Goal: Task Accomplishment & Management: Use online tool/utility

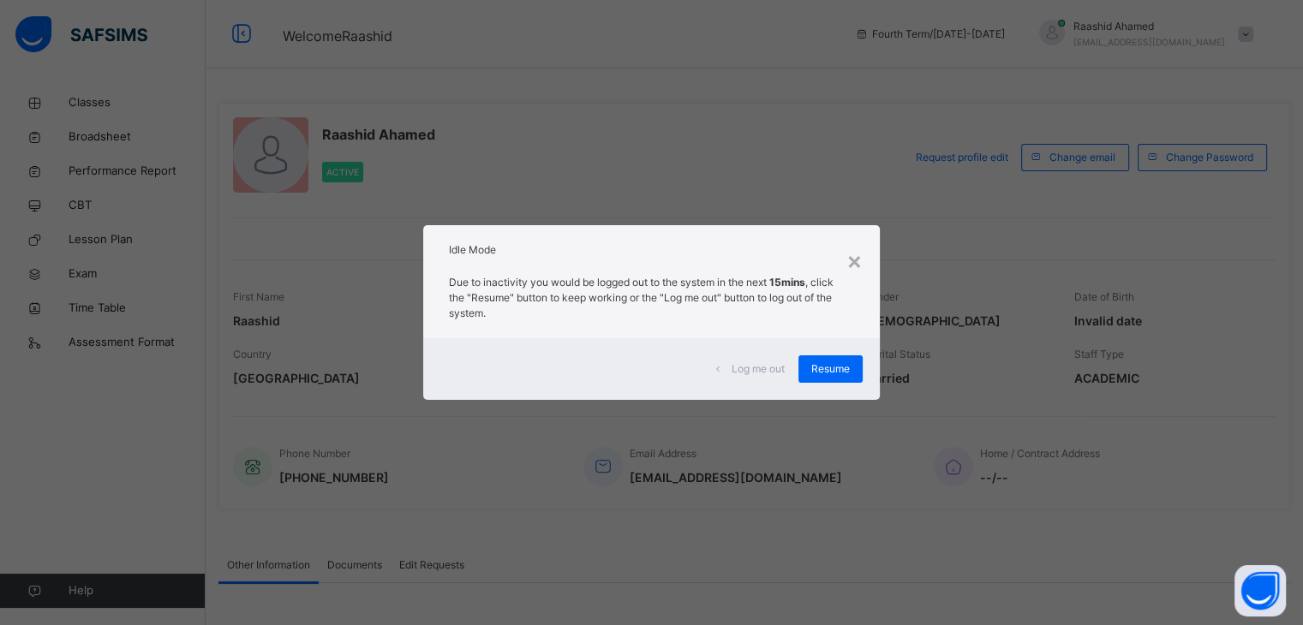
click at [851, 242] on div "×" at bounding box center [854, 260] width 16 height 36
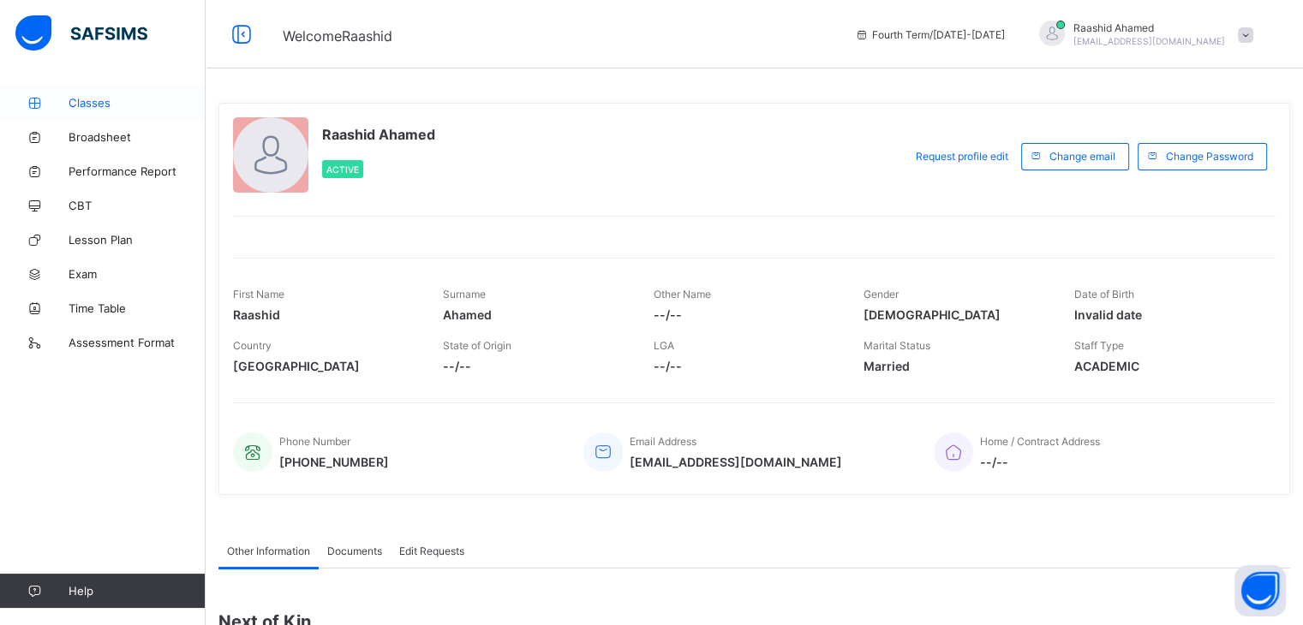
click at [95, 105] on span "Classes" at bounding box center [137, 103] width 137 height 14
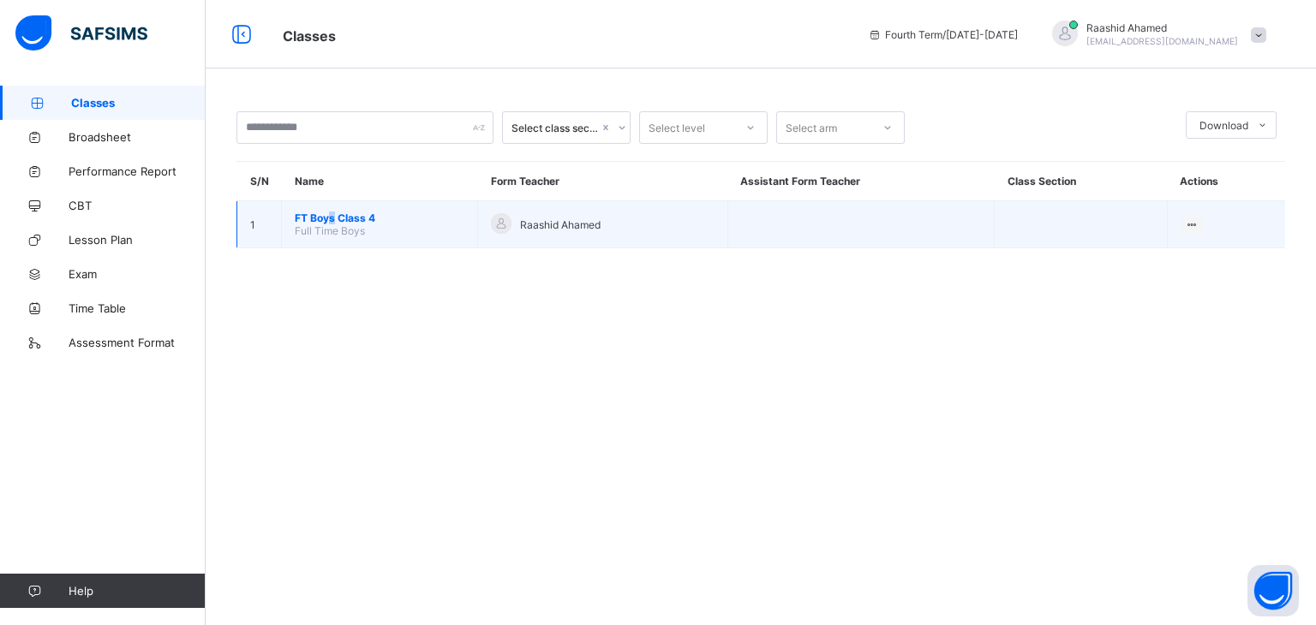
click at [332, 218] on span "FT Boys Class 4" at bounding box center [380, 218] width 170 height 13
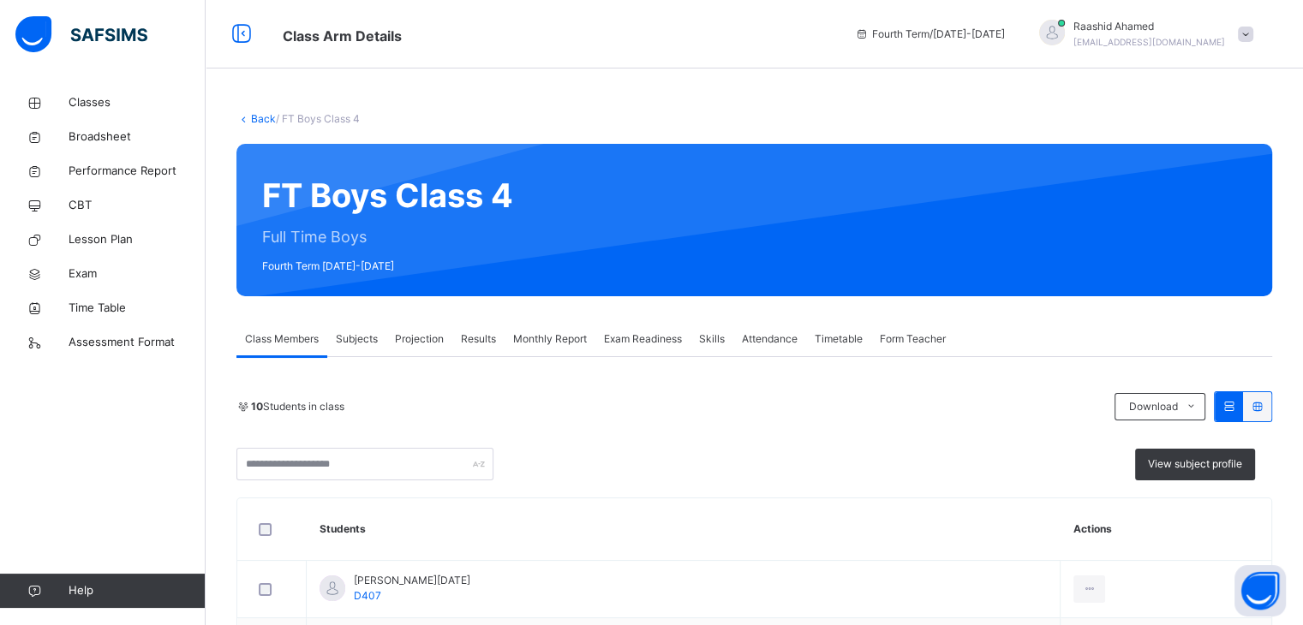
click at [418, 333] on span "Projection" at bounding box center [419, 339] width 49 height 15
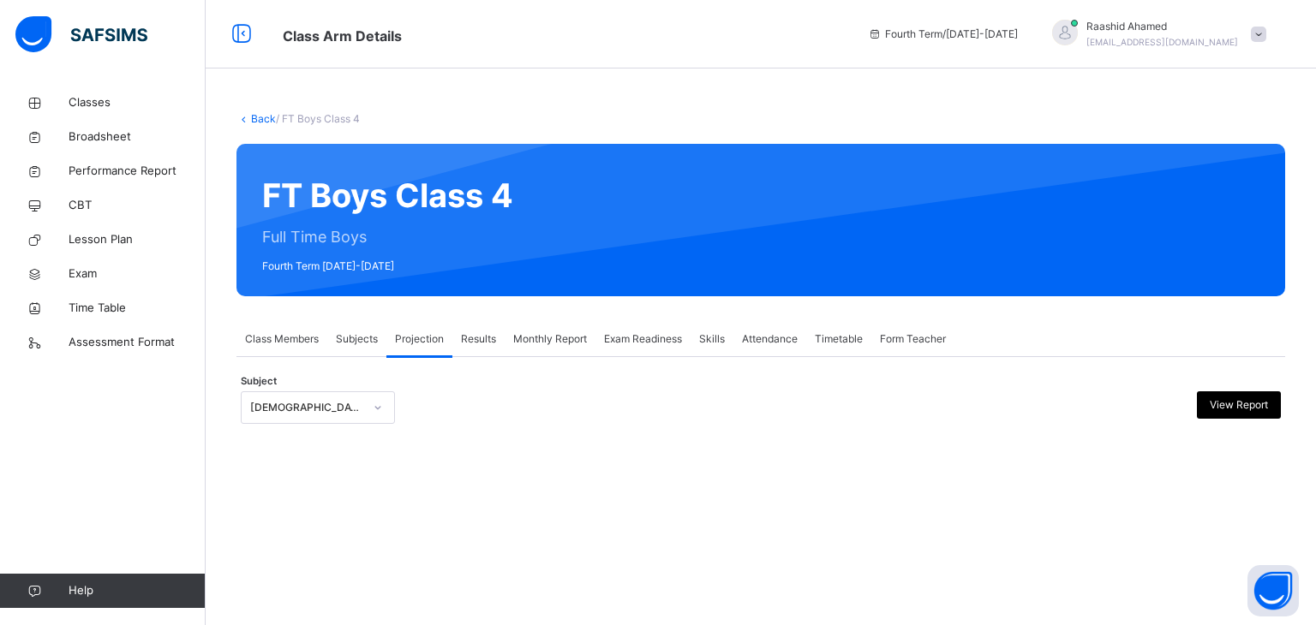
drag, startPoint x: 315, startPoint y: 379, endPoint x: 316, endPoint y: 410, distance: 30.8
click at [320, 381] on div "**********" at bounding box center [760, 399] width 1048 height 84
click at [315, 409] on div "[DEMOGRAPHIC_DATA] Reading" at bounding box center [306, 407] width 113 height 15
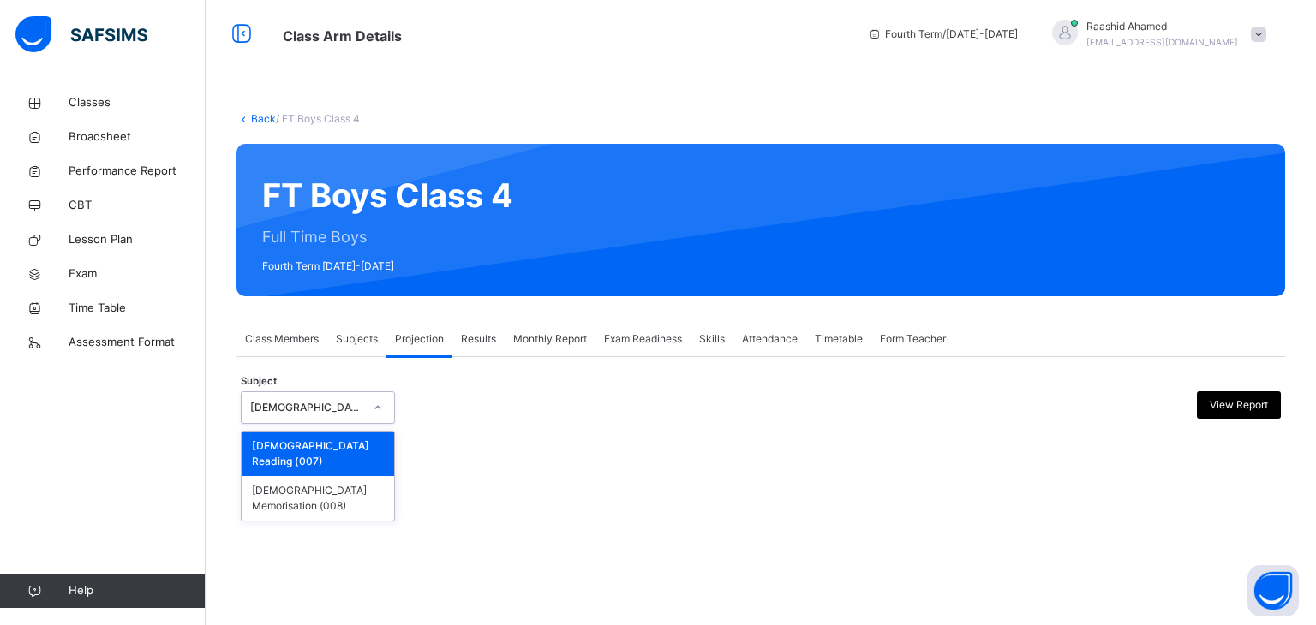
type input "*"
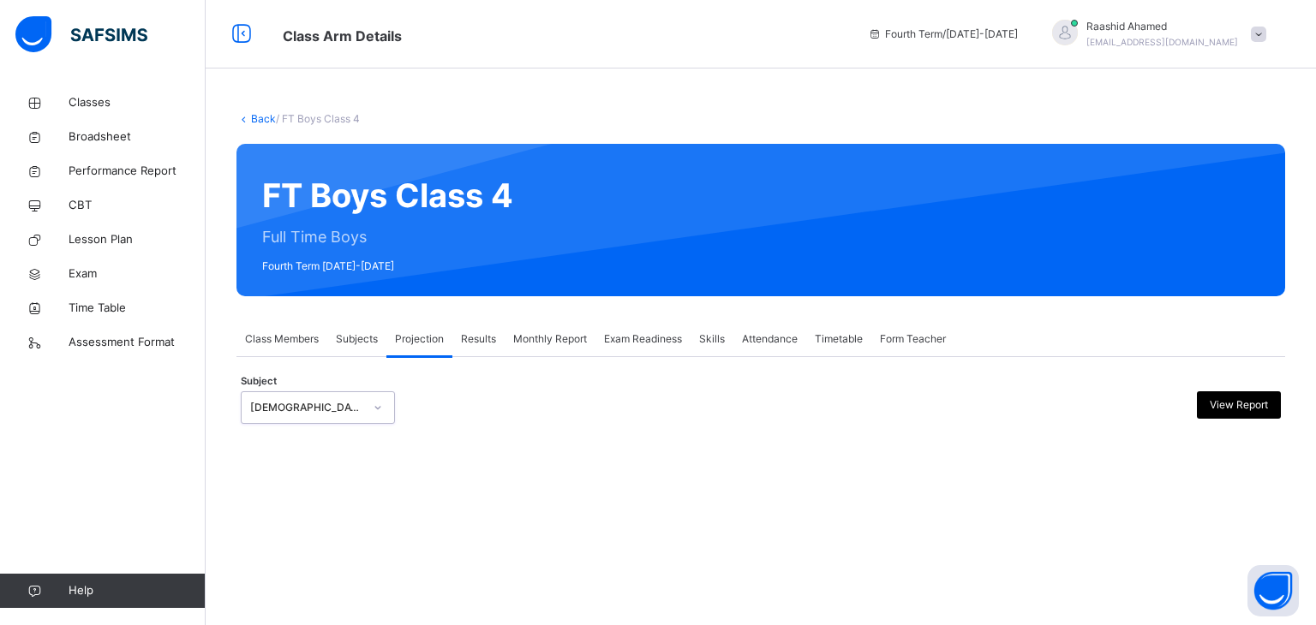
type input "*"
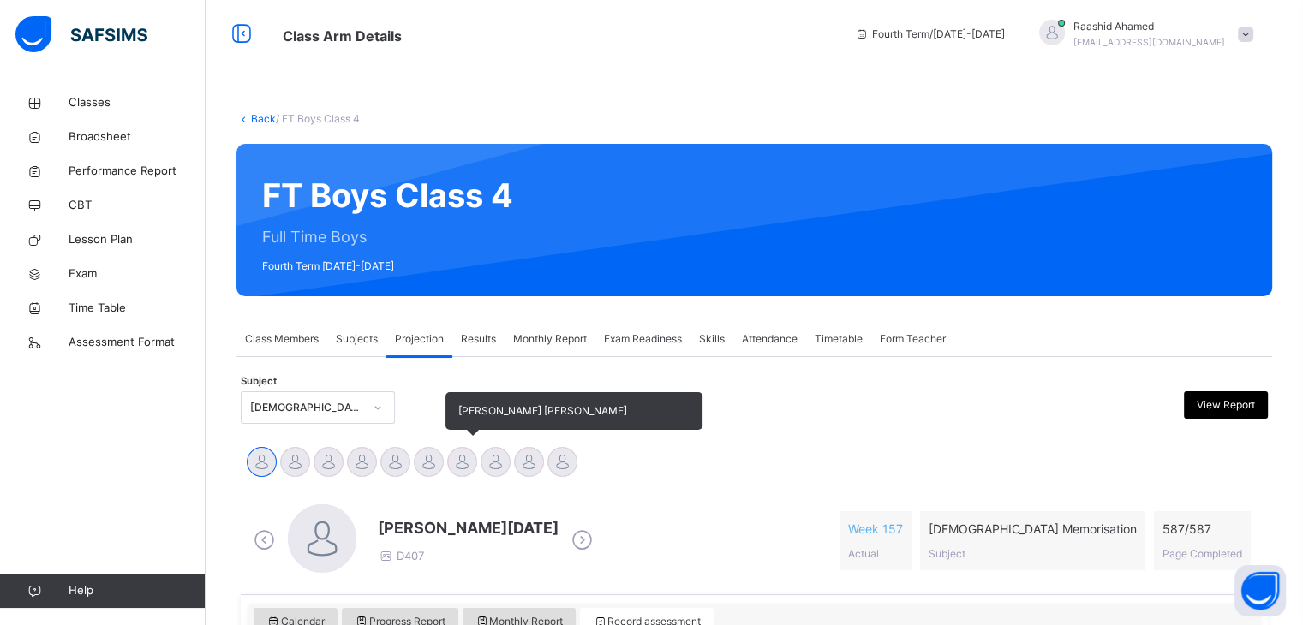
click at [461, 460] on div at bounding box center [462, 462] width 30 height 30
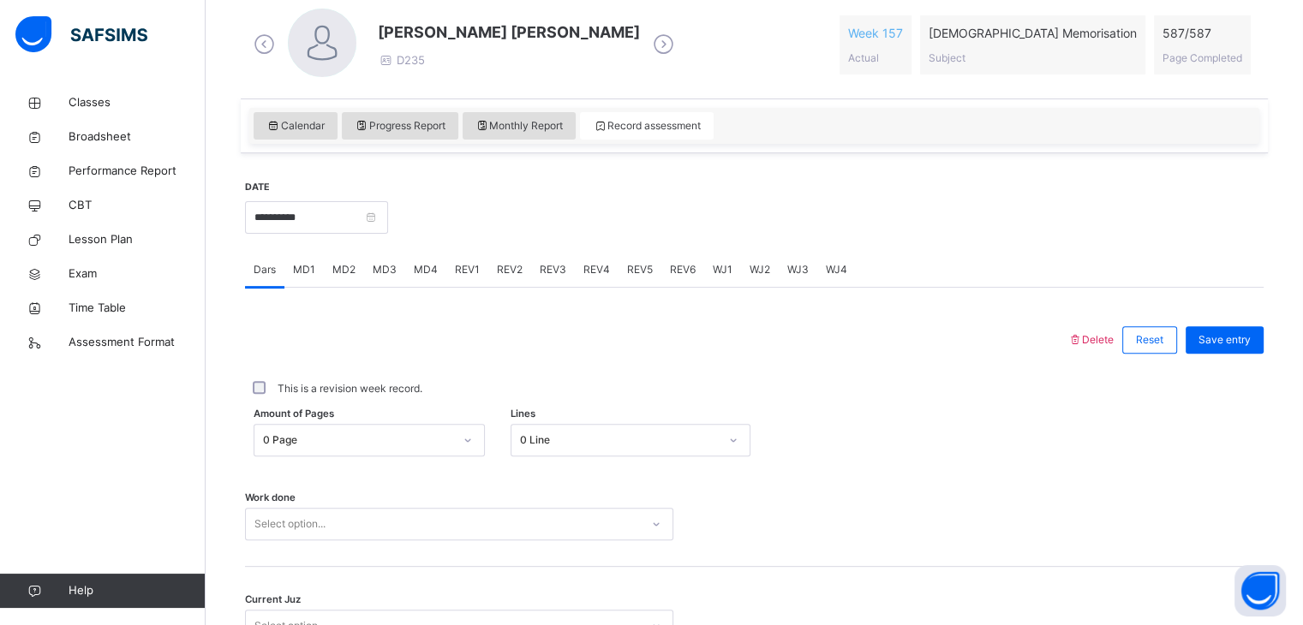
scroll to position [661, 0]
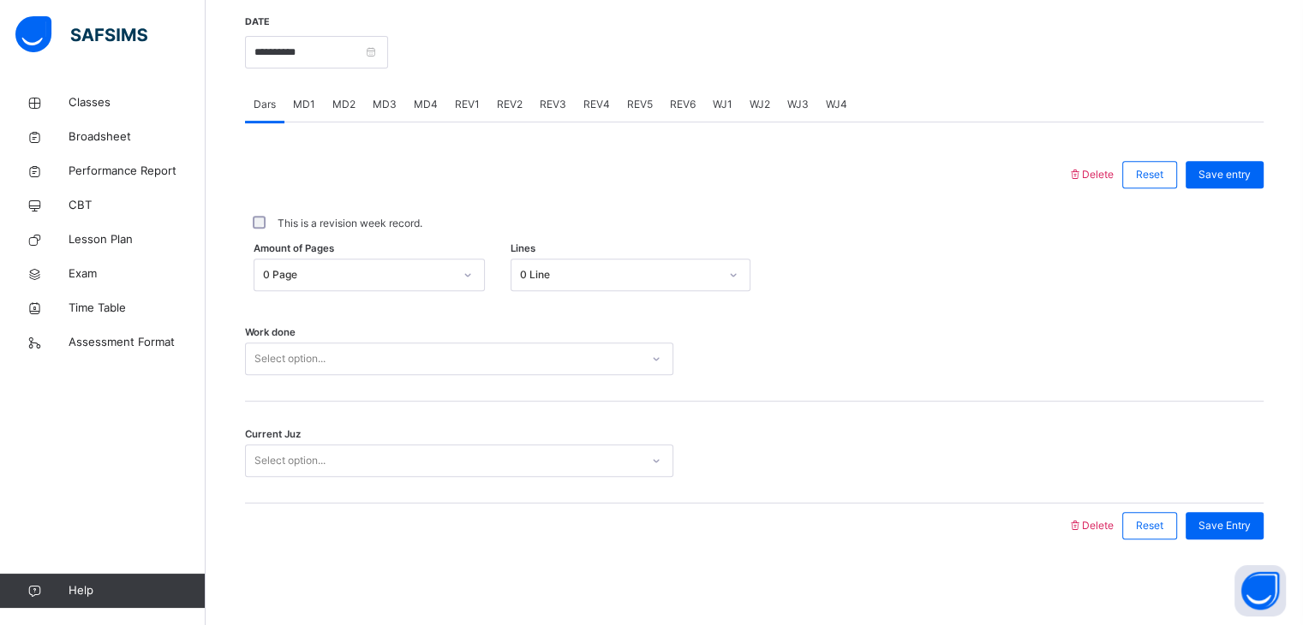
click at [384, 341] on div "Work done Select option..." at bounding box center [754, 351] width 1018 height 102
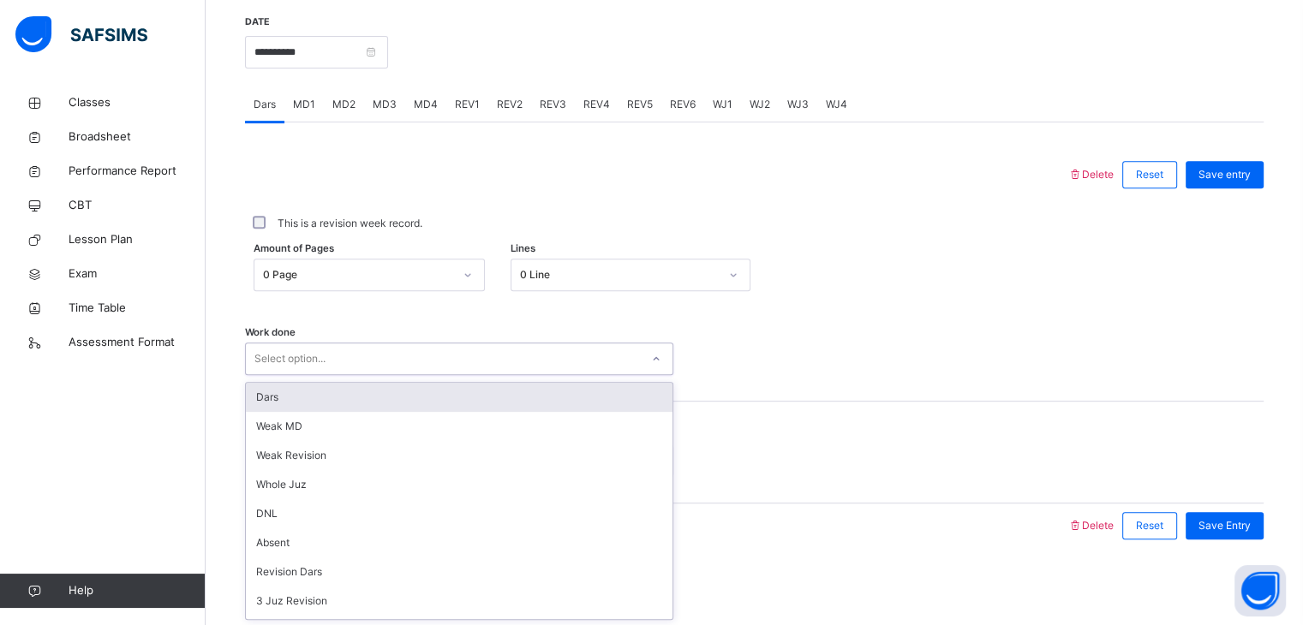
type input "*"
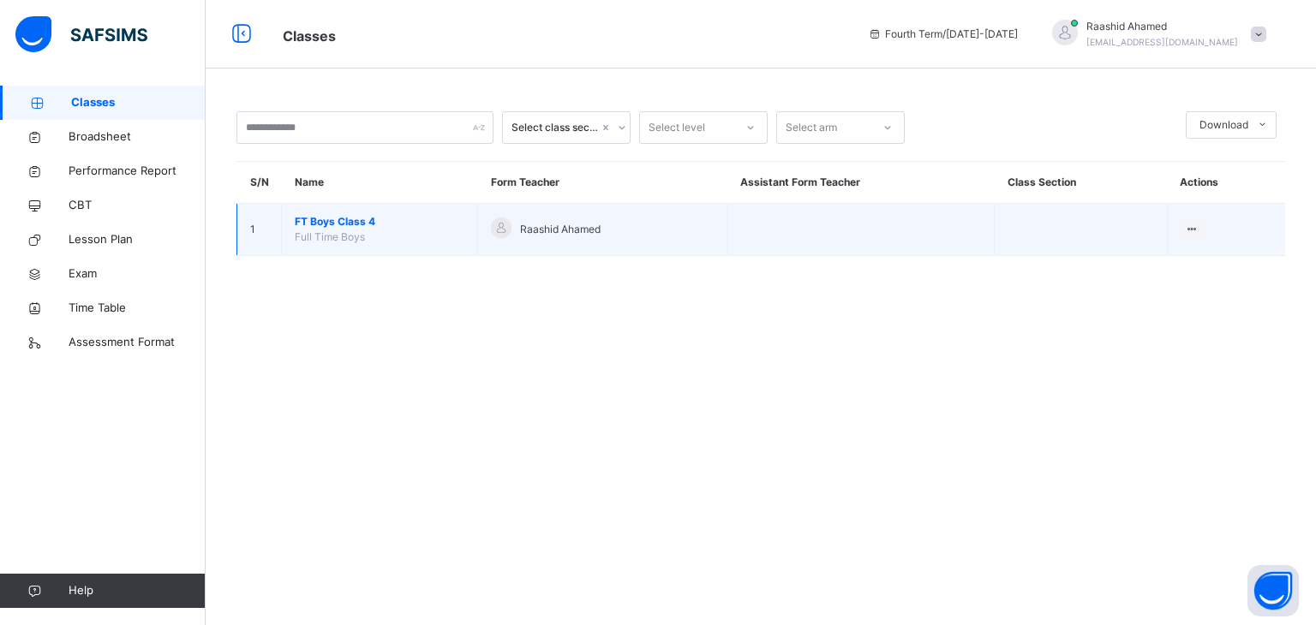
click at [306, 218] on span "FT Boys Class 4" at bounding box center [380, 221] width 170 height 15
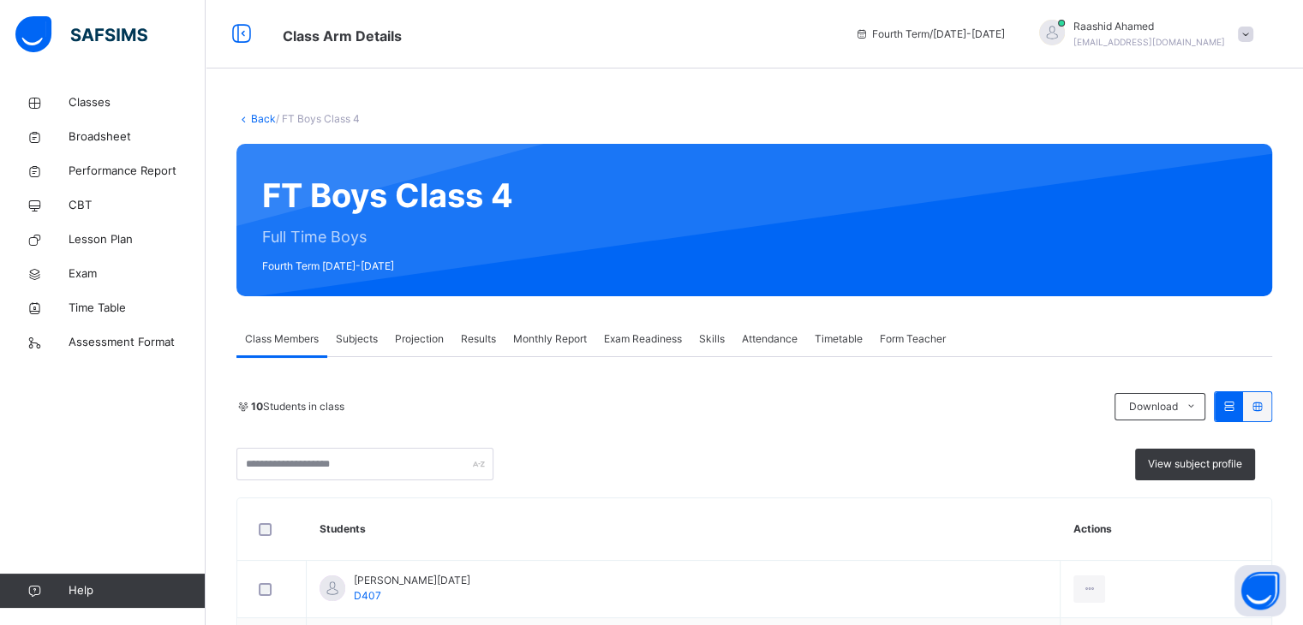
click at [418, 341] on span "Projection" at bounding box center [419, 339] width 49 height 15
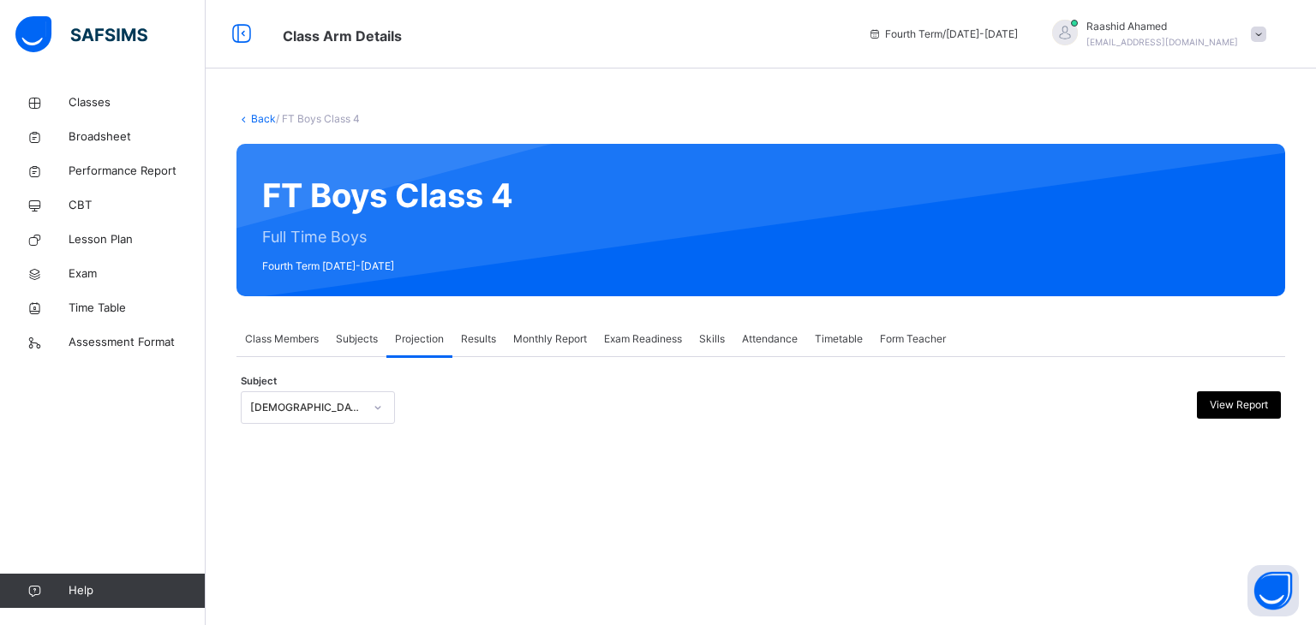
click at [346, 379] on div "**********" at bounding box center [760, 399] width 1048 height 84
click at [346, 409] on div "[DEMOGRAPHIC_DATA] Reading" at bounding box center [306, 407] width 113 height 15
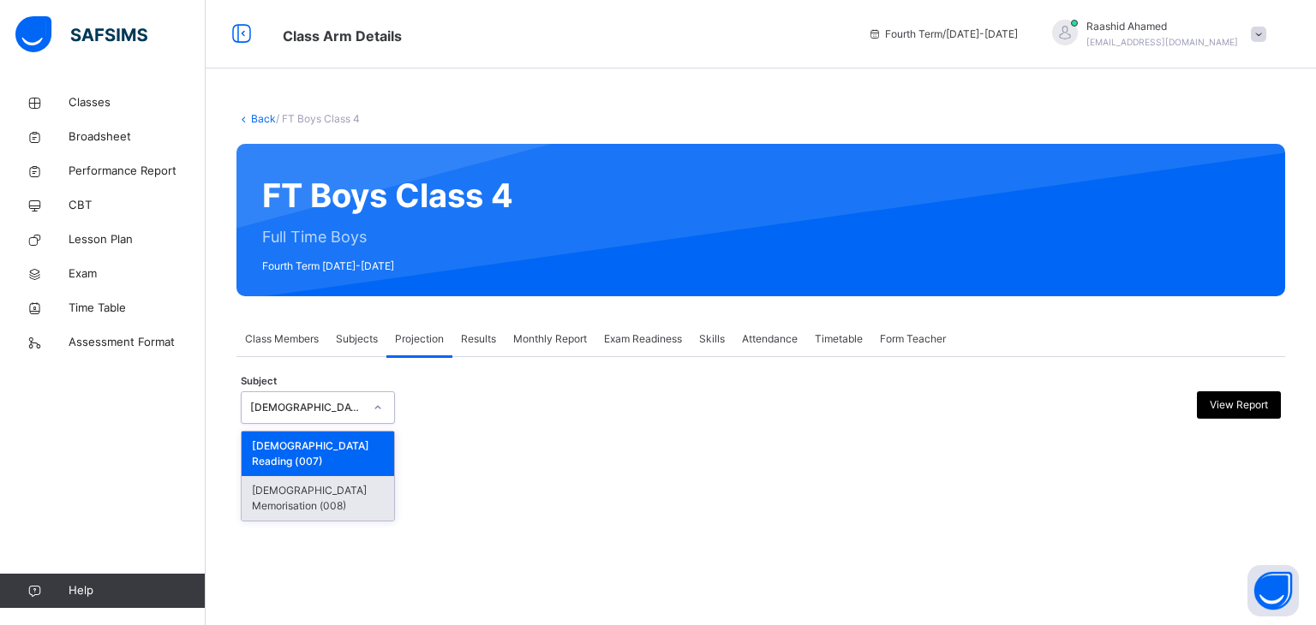
drag, startPoint x: 339, startPoint y: 457, endPoint x: 356, endPoint y: 522, distance: 67.3
click at [349, 499] on div "Back / FT Boys Class 4 FT Boys Class 4 Full Time Boys Fourth Term [DATE]-[DATE]…" at bounding box center [761, 312] width 1110 height 625
click at [346, 484] on div "[DEMOGRAPHIC_DATA] Memorisation (008)" at bounding box center [318, 498] width 152 height 45
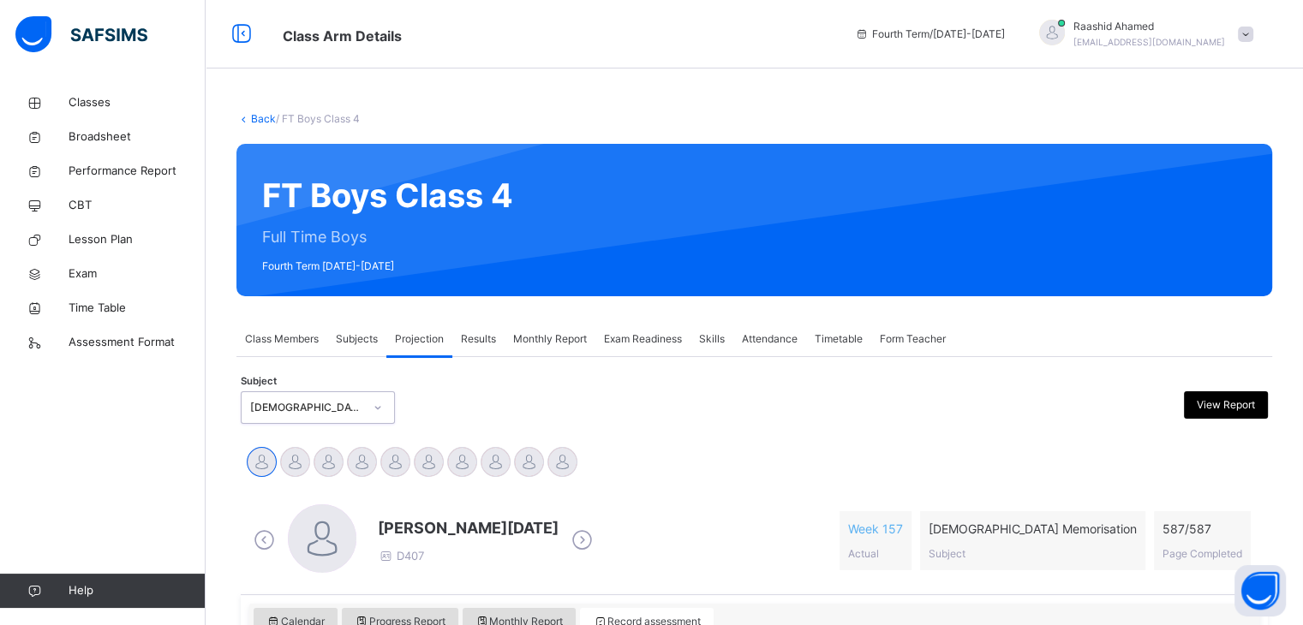
scroll to position [69, 0]
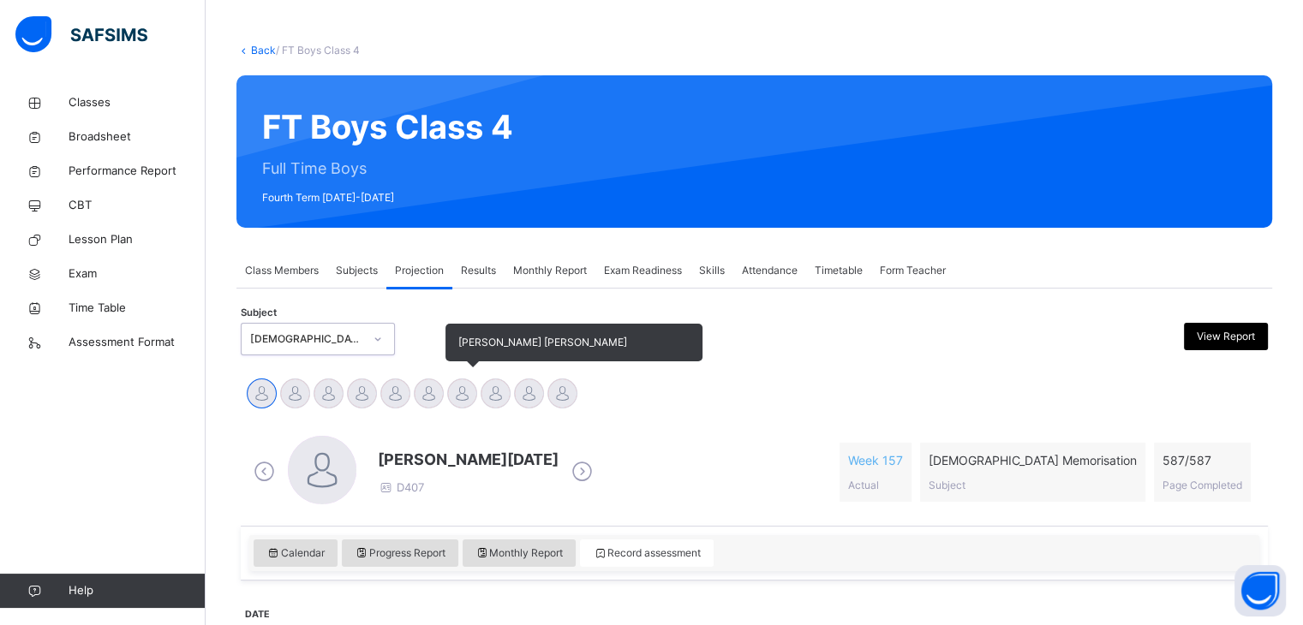
click at [450, 385] on div at bounding box center [462, 394] width 30 height 30
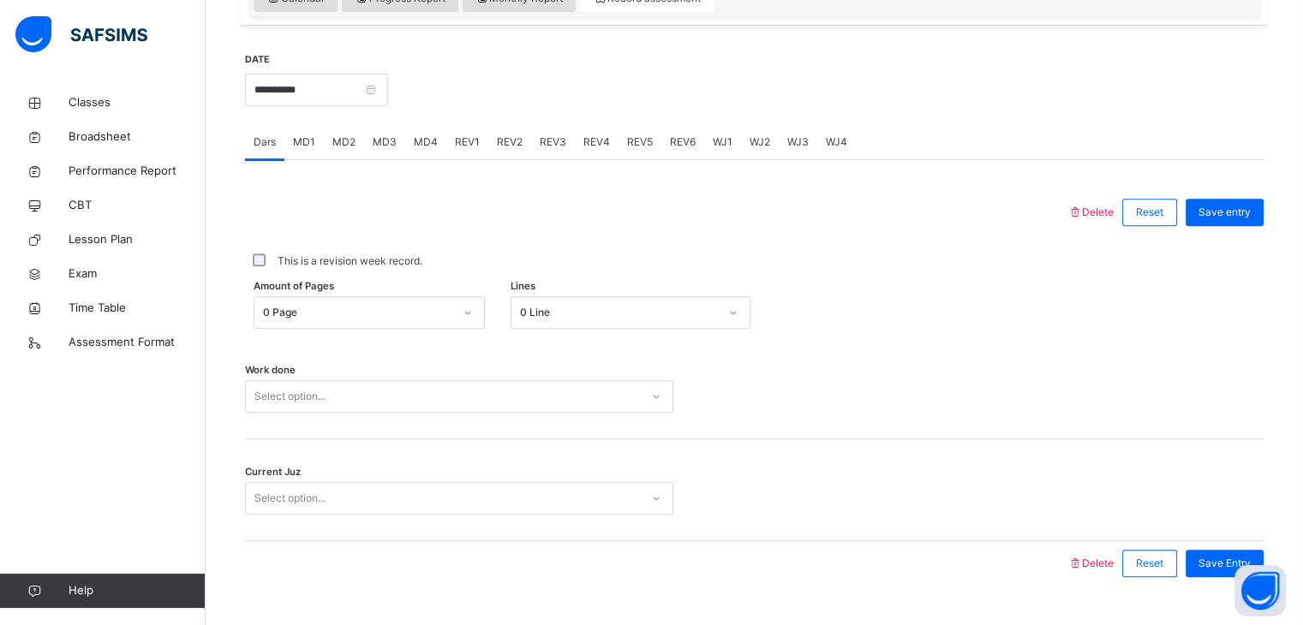
scroll to position [661, 0]
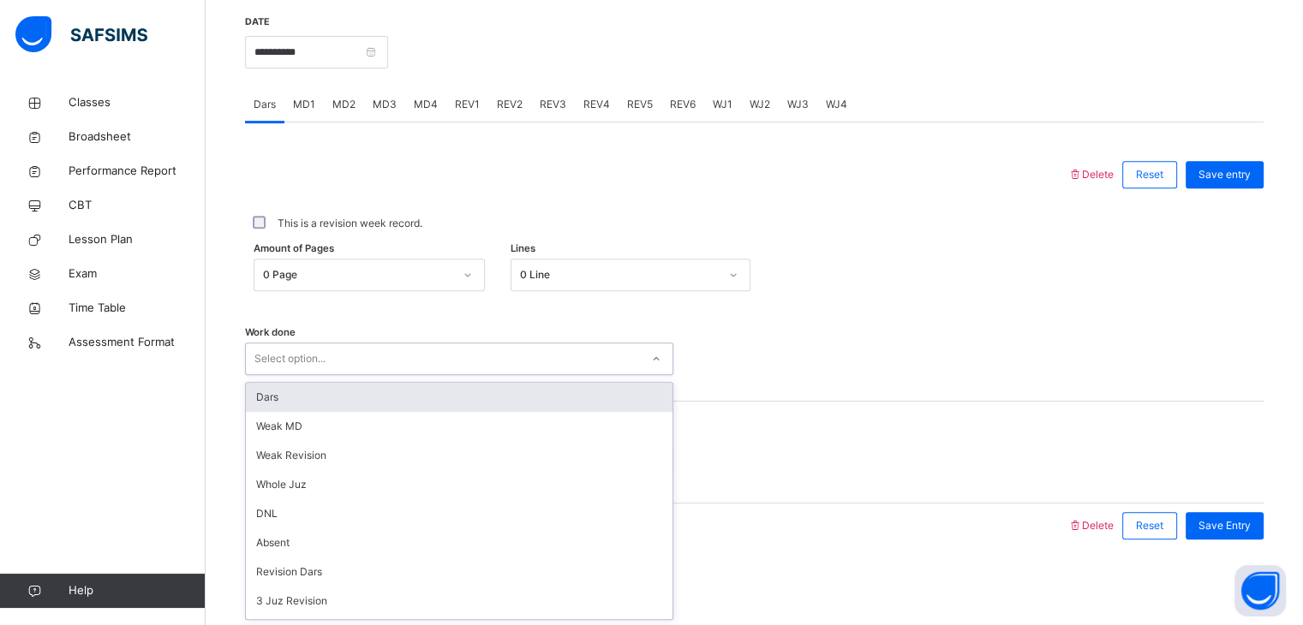
click at [375, 358] on div "Select option..." at bounding box center [443, 359] width 394 height 27
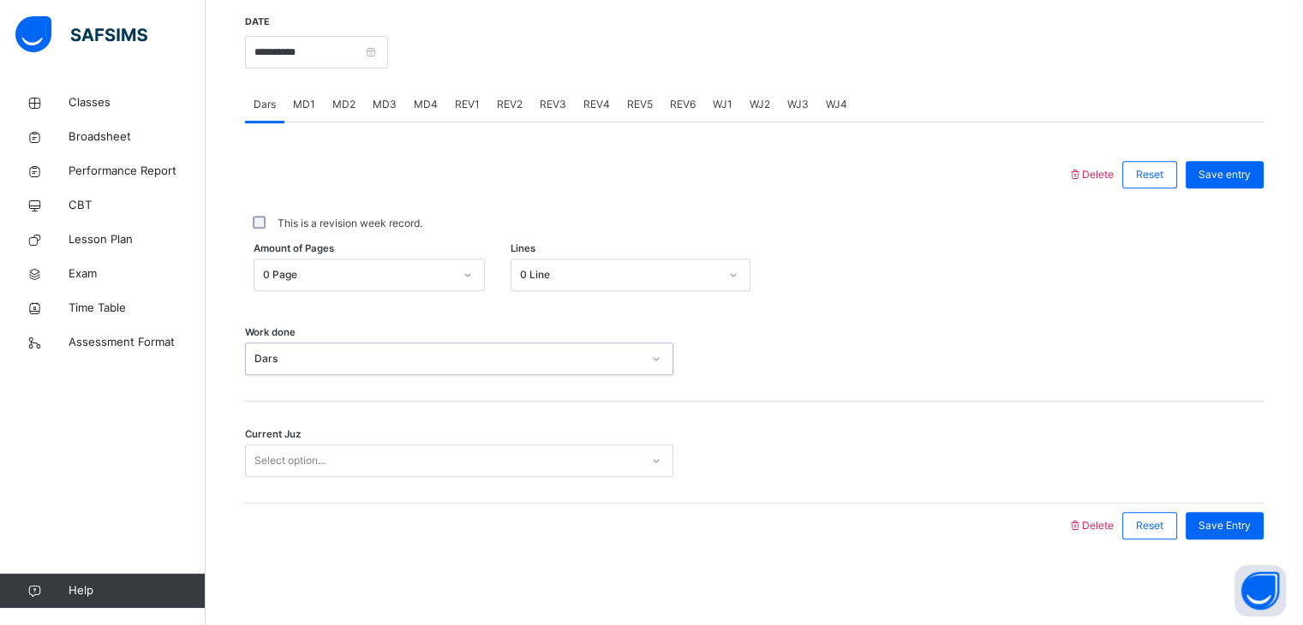
type input "*"
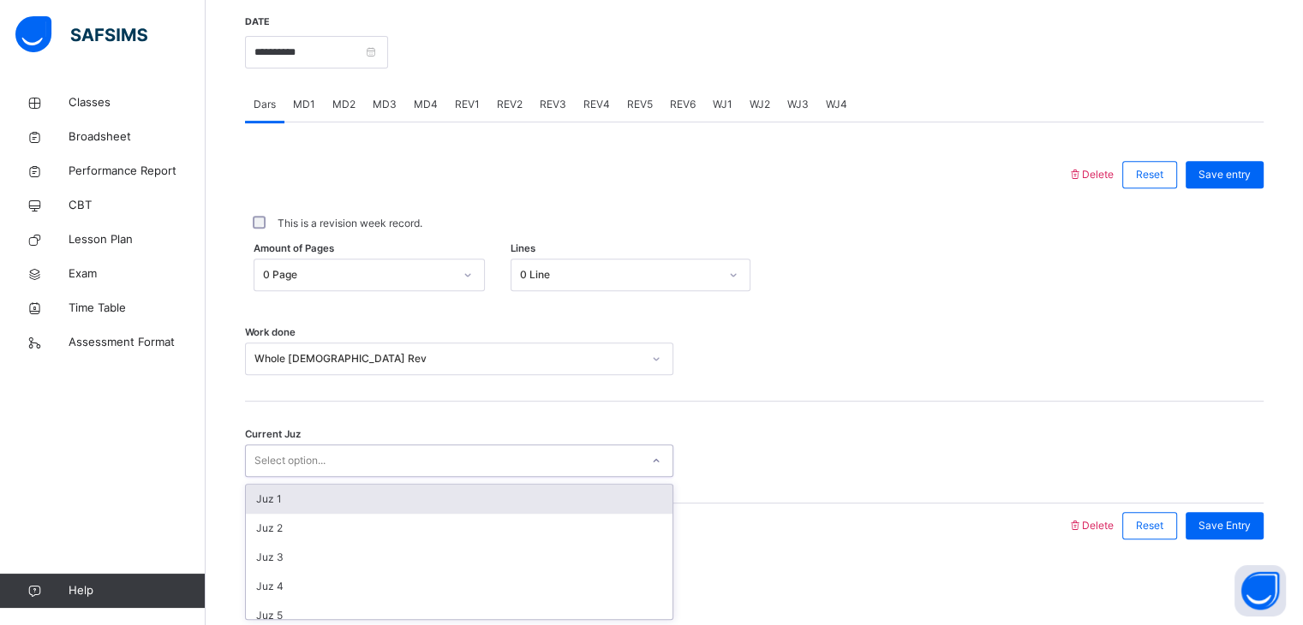
click at [360, 456] on div "Select option..." at bounding box center [443, 461] width 394 height 27
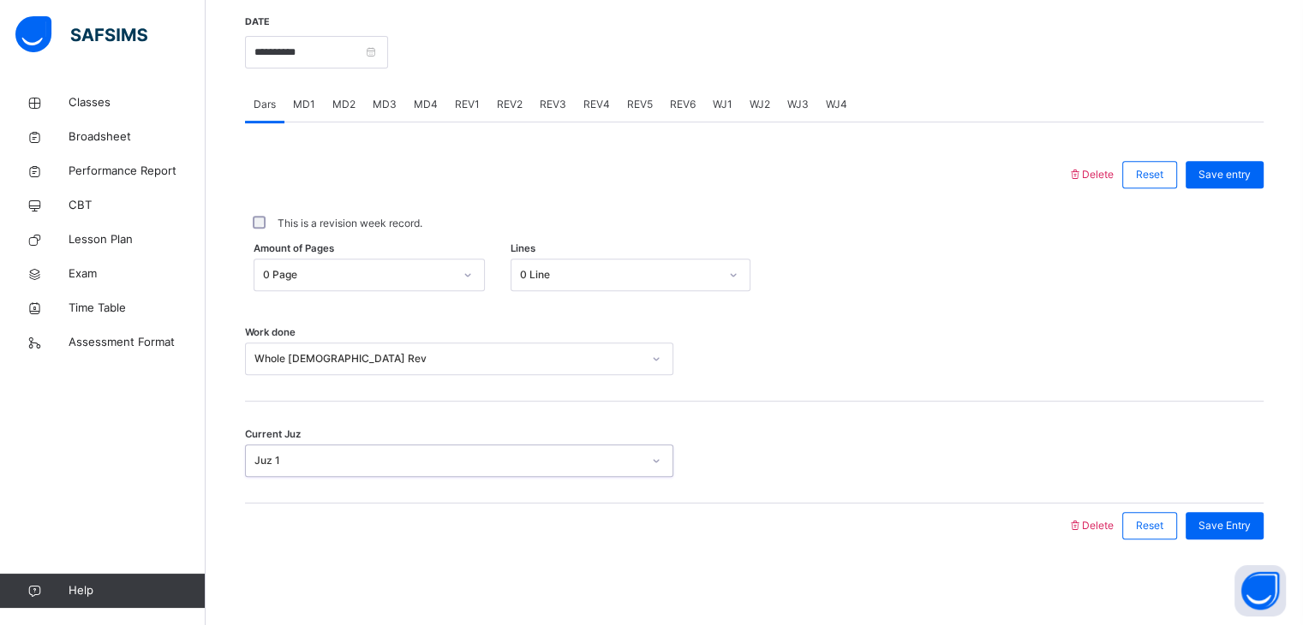
click at [1167, 592] on div "Back / FT Boys Class 4 FT Boys Class 4 Full Time Boys Fourth Term [DATE]-[DATE]…" at bounding box center [754, 24] width 1097 height 1201
click at [1223, 537] on div "Save Entry" at bounding box center [1225, 525] width 78 height 27
click at [1263, 531] on div "Save Entry" at bounding box center [1225, 525] width 78 height 27
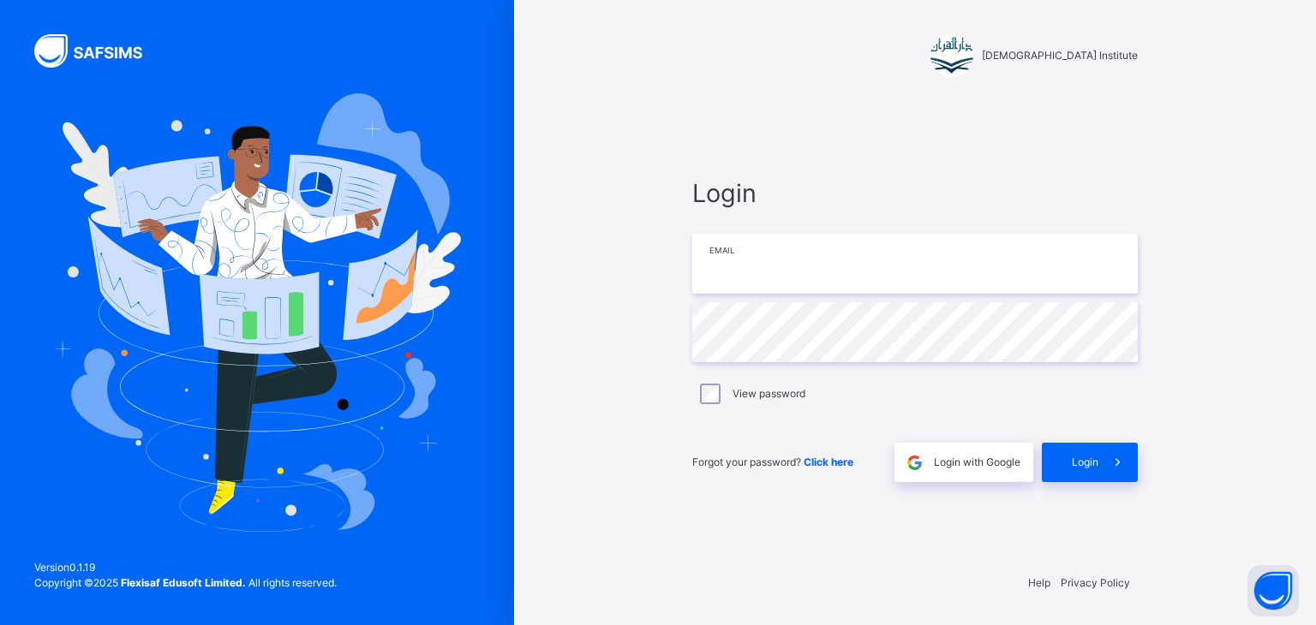
type input "**********"
